Goal: Register for event/course

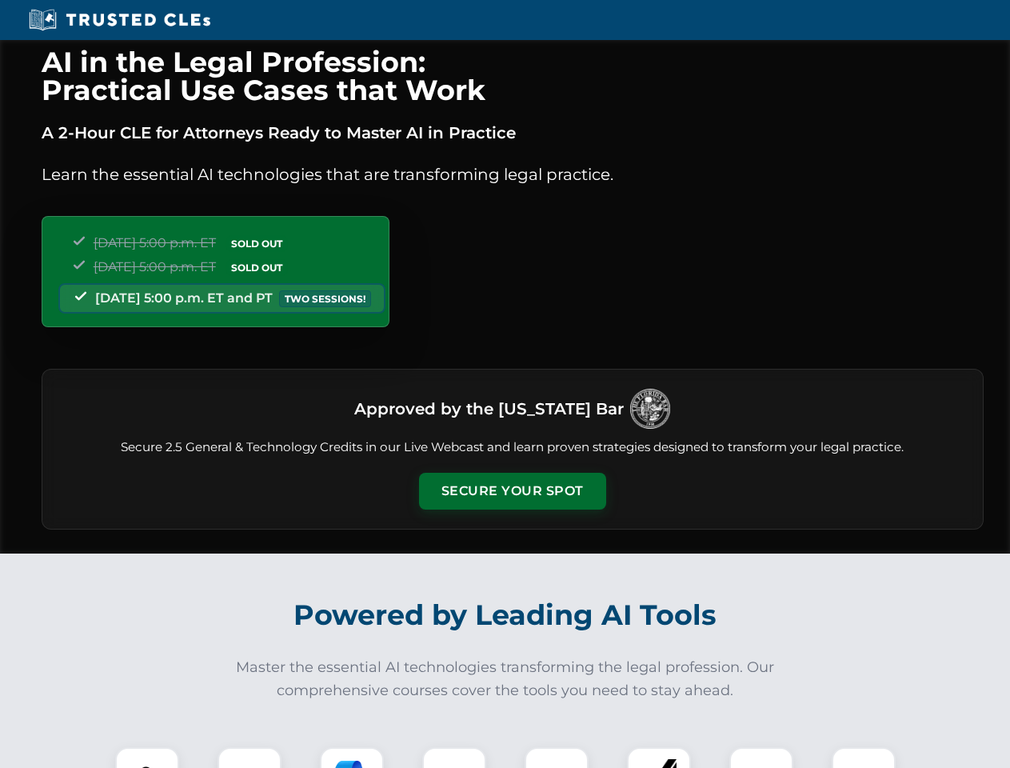
click at [512, 491] on button "Secure Your Spot" at bounding box center [512, 491] width 187 height 37
click at [147, 757] on img at bounding box center [147, 779] width 46 height 46
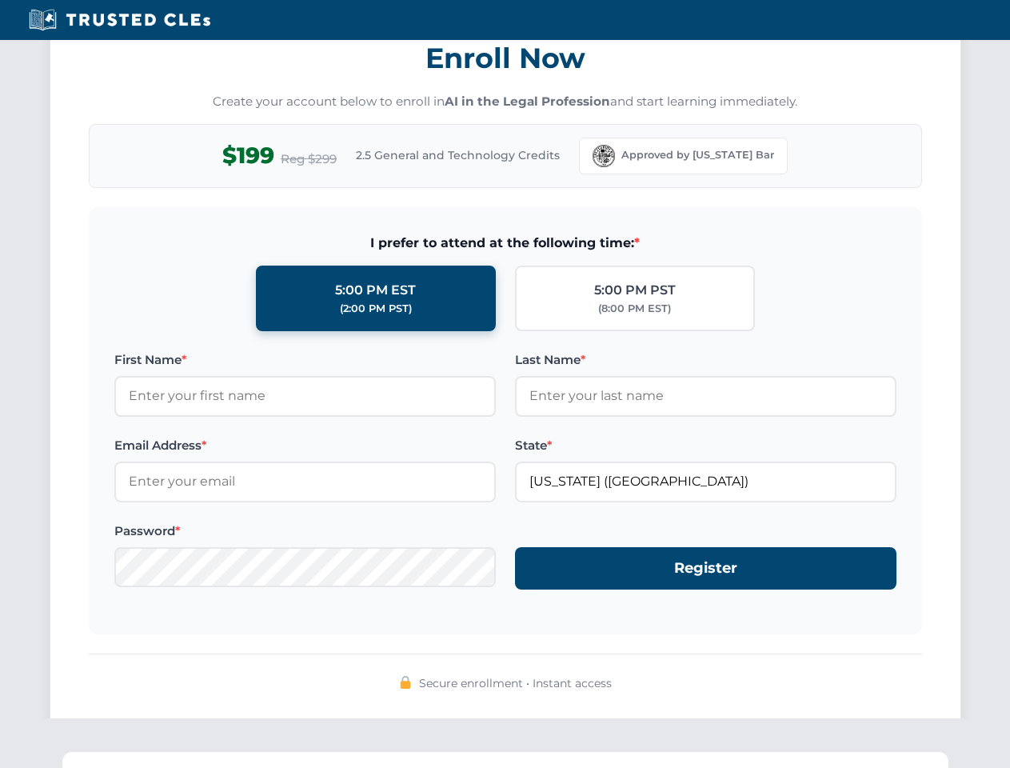
scroll to position [1570, 0]
